Goal: Information Seeking & Learning: Find specific page/section

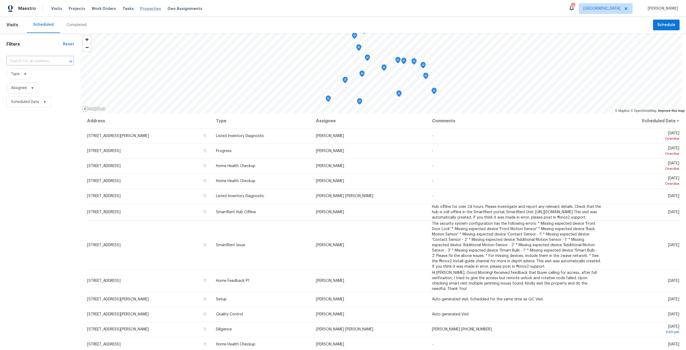
click at [143, 10] on span "Properties" at bounding box center [150, 8] width 21 height 5
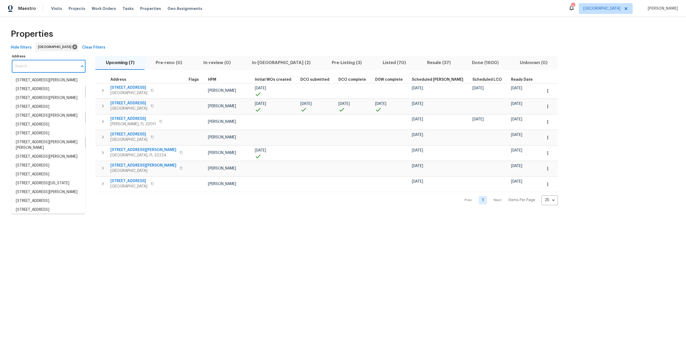
click at [54, 68] on input "Address" at bounding box center [45, 66] width 66 height 13
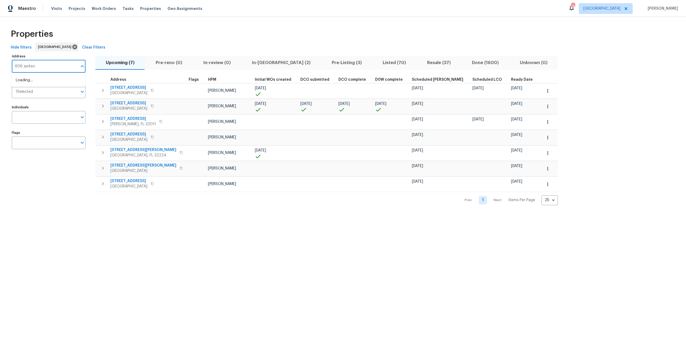
type input "606 [PERSON_NAME]"
click at [57, 81] on li "[STREET_ADDRESS][PERSON_NAME]" at bounding box center [49, 80] width 74 height 9
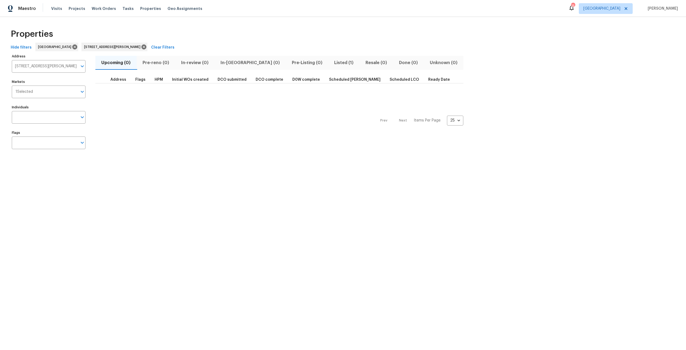
click at [331, 66] on span "Listed (1)" at bounding box center [343, 63] width 25 height 8
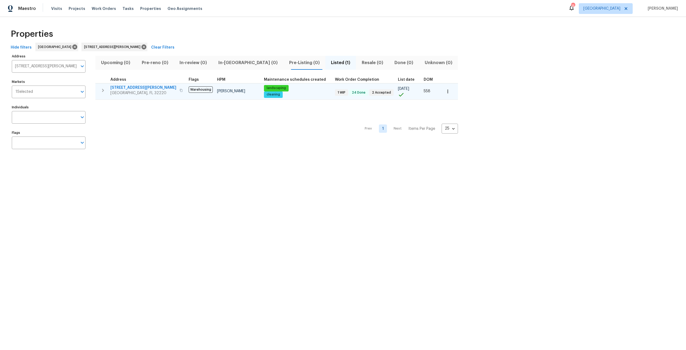
click at [118, 89] on span "[STREET_ADDRESS][PERSON_NAME]" at bounding box center [143, 87] width 66 height 5
click at [133, 87] on span "[STREET_ADDRESS][PERSON_NAME]" at bounding box center [143, 87] width 66 height 5
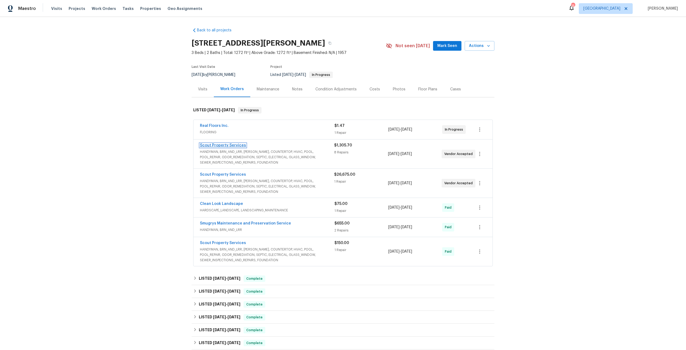
click at [222, 145] on link "Scout Property Services" at bounding box center [223, 145] width 46 height 4
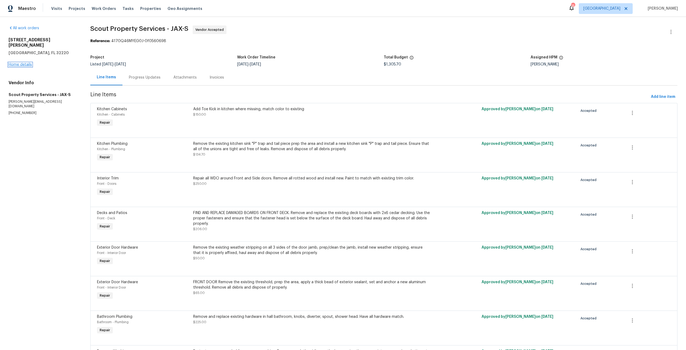
click at [17, 63] on link "Home details" at bounding box center [20, 65] width 23 height 4
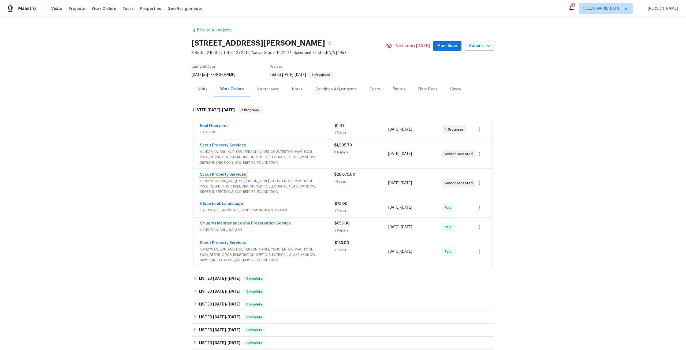
click at [229, 173] on link "Scout Property Services" at bounding box center [223, 175] width 46 height 4
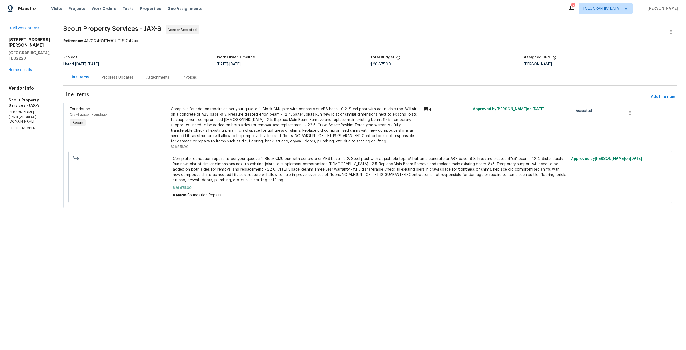
click at [282, 120] on div "Complete foundation repairs as per your quuote: 1. Block CMU pier with concrete…" at bounding box center [295, 125] width 248 height 38
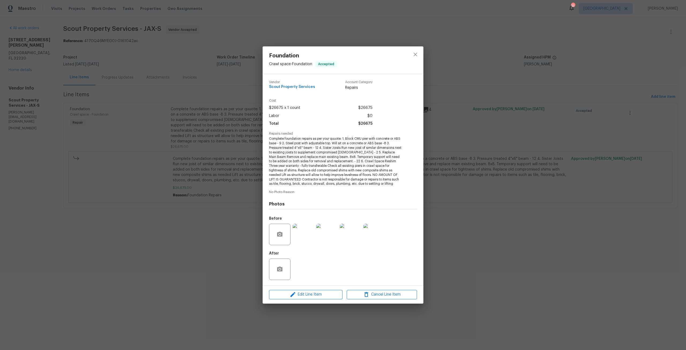
click at [302, 229] on img at bounding box center [303, 233] width 21 height 21
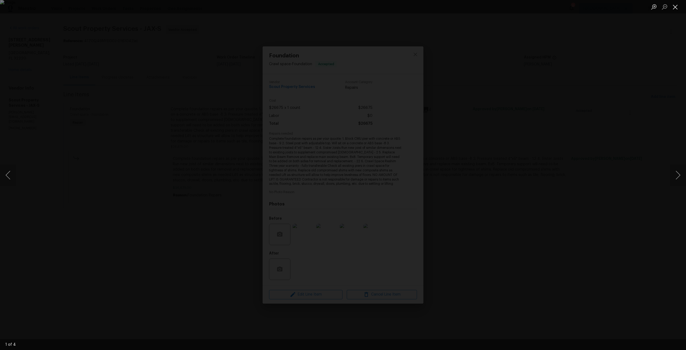
click at [677, 4] on button "Close lightbox" at bounding box center [675, 6] width 11 height 9
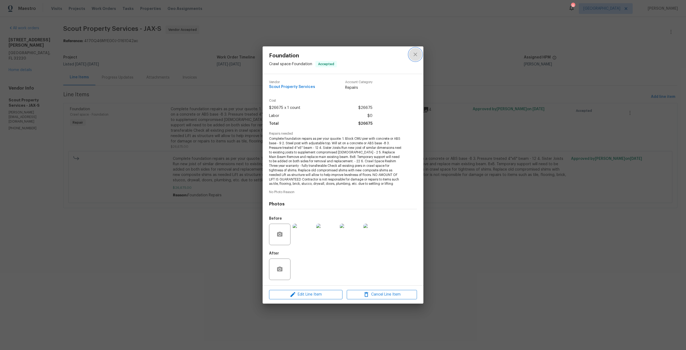
click at [417, 55] on icon "close" at bounding box center [415, 54] width 6 height 6
